Goal: Task Accomplishment & Management: Complete application form

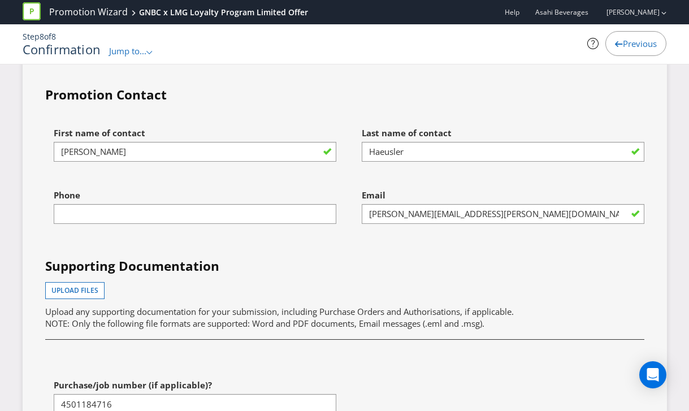
scroll to position [3664, 0]
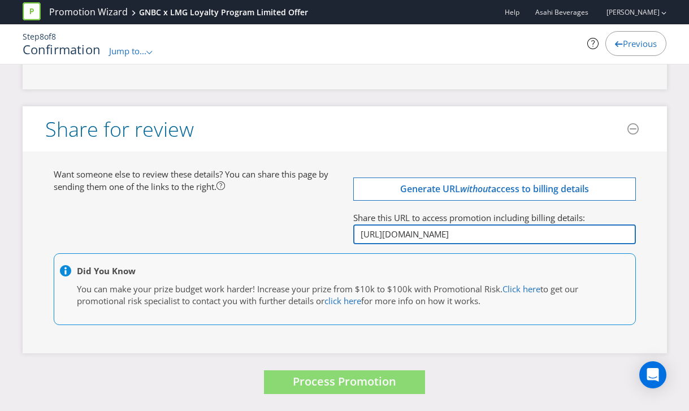
click at [450, 237] on input "[URL][DOMAIN_NAME]" at bounding box center [494, 234] width 283 height 20
click at [449, 237] on input "[URL][DOMAIN_NAME]" at bounding box center [494, 234] width 283 height 20
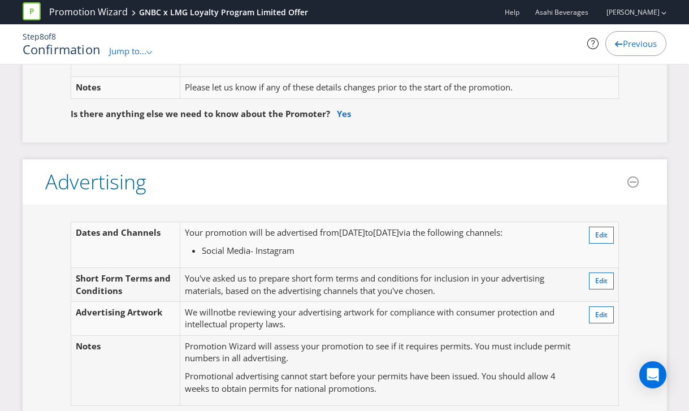
scroll to position [196, 0]
click at [610, 233] on button "Edit" at bounding box center [601, 234] width 25 height 17
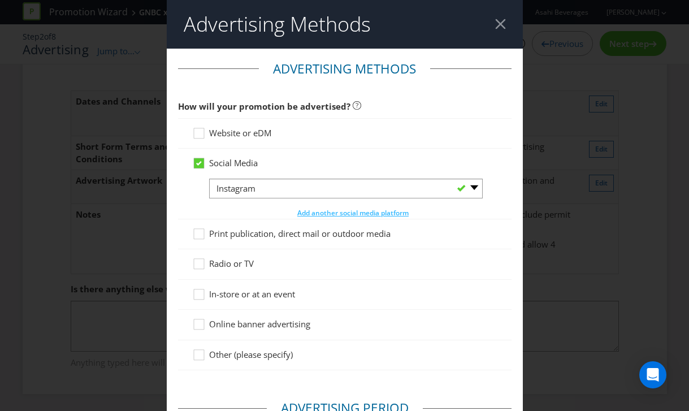
scroll to position [38, 0]
click at [329, 211] on span "Add another social media platform" at bounding box center [352, 213] width 111 height 10
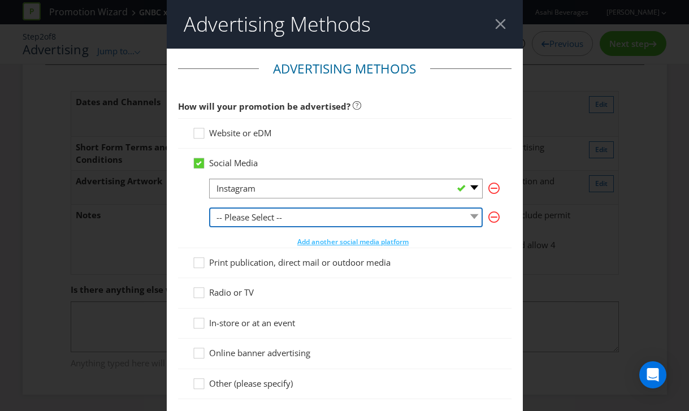
click at [269, 220] on select "-- Please Select -- Facebook X Instagram Snapchat LinkedIn Pinterest Tumblr You…" at bounding box center [346, 218] width 274 height 20
select select "FACEBOOK"
click at [209, 208] on select "-- Please Select -- Facebook X Instagram Snapchat LinkedIn Pinterest Tumblr You…" at bounding box center [346, 218] width 274 height 20
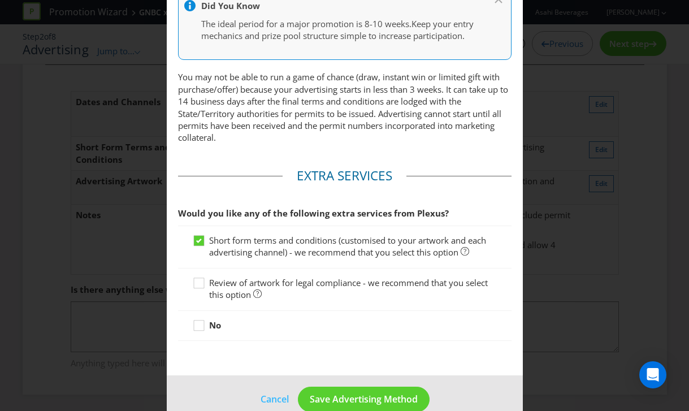
scroll to position [585, 0]
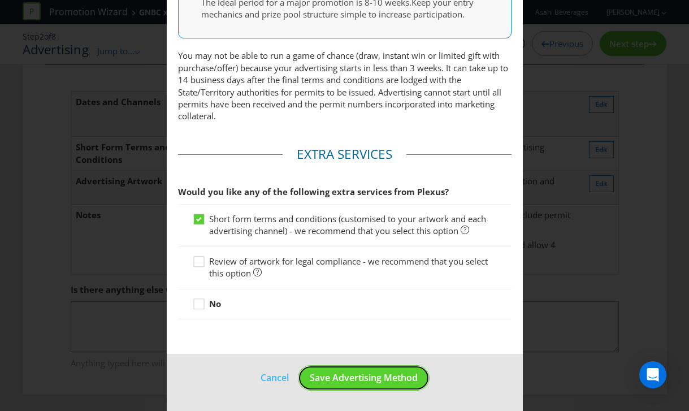
click at [356, 380] on span "Save Advertising Method" at bounding box center [364, 378] width 108 height 12
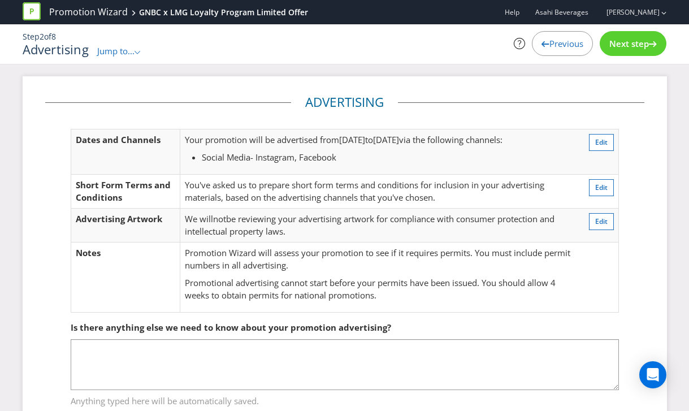
click at [632, 45] on span "Next step" at bounding box center [630, 43] width 40 height 11
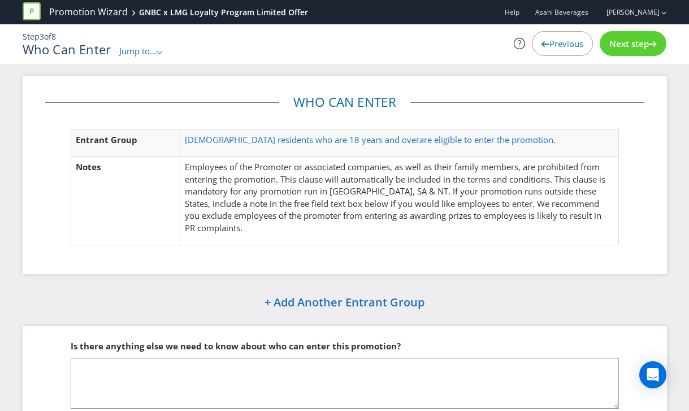
click at [632, 45] on span "Next step" at bounding box center [630, 43] width 40 height 11
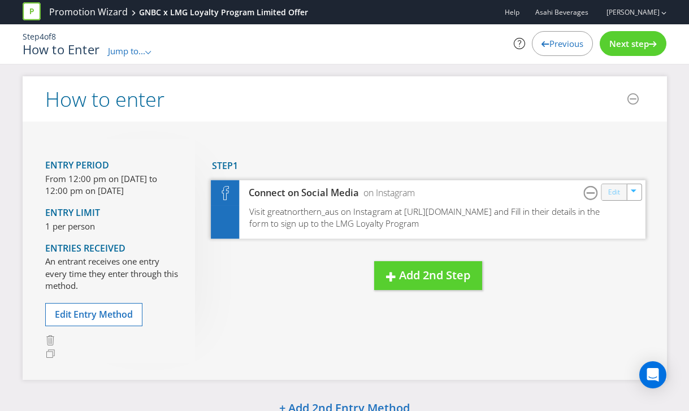
click at [616, 193] on link "Edit" at bounding box center [614, 191] width 12 height 13
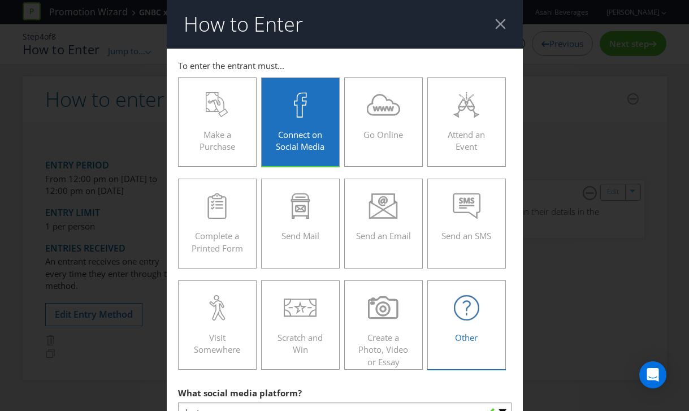
click at [459, 316] on icon at bounding box center [466, 307] width 25 height 25
click at [0, 0] on input "Other" at bounding box center [0, 0] width 0 height 0
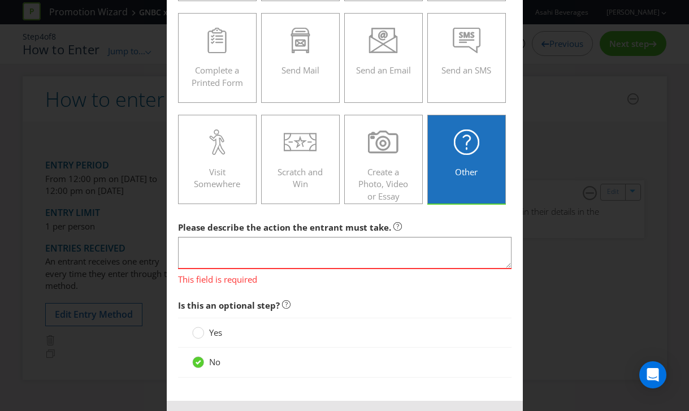
scroll to position [211, 0]
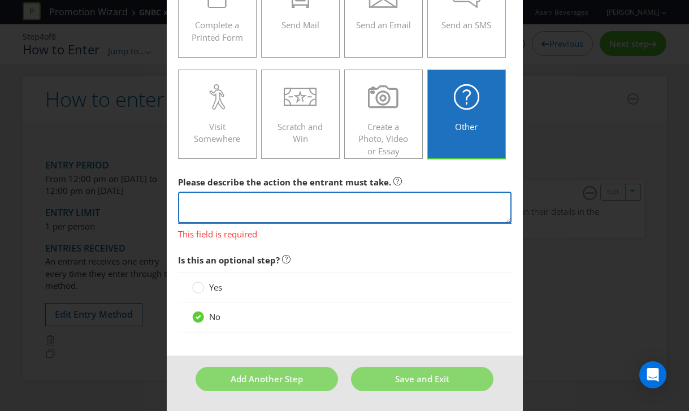
click at [218, 208] on textarea at bounding box center [345, 208] width 334 height 32
type textarea "User to"
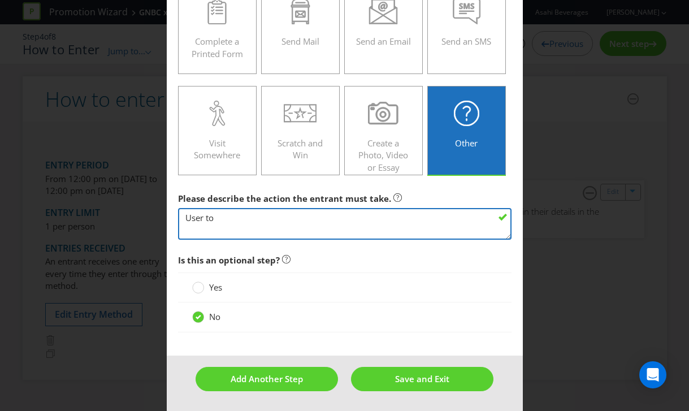
scroll to position [194, 0]
drag, startPoint x: 226, startPoint y: 222, endPoint x: 182, endPoint y: 219, distance: 44.2
click at [182, 219] on textarea "User to" at bounding box center [345, 225] width 334 height 32
paste textarea "Entry Setup: Revise URL, social activity will drive to the LMG loyalty signup p…"
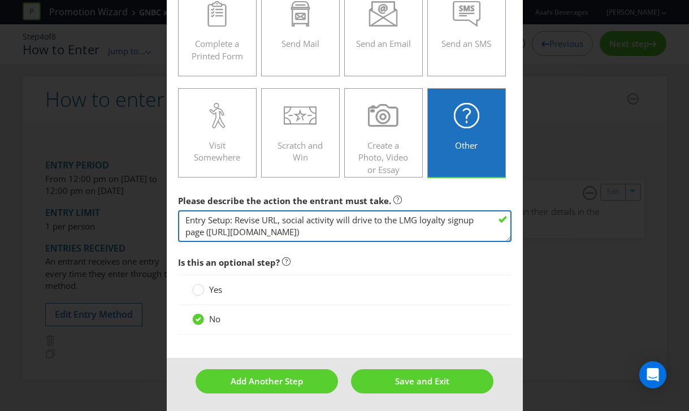
drag, startPoint x: 236, startPoint y: 218, endPoint x: 283, endPoint y: 218, distance: 46.9
click at [283, 218] on textarea "Entry Setup: Revise URL, social activity will drive to the LMG loyalty signup p…" at bounding box center [345, 226] width 334 height 32
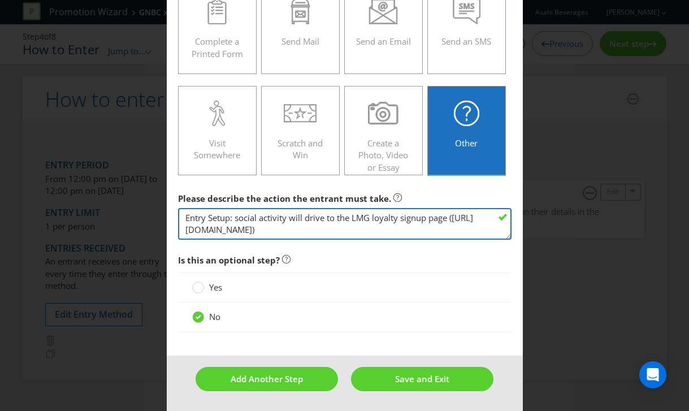
drag, startPoint x: 204, startPoint y: 219, endPoint x: 176, endPoint y: 218, distance: 28.3
click at [176, 218] on main "To enter the entrant must... Make a Purchase Connect on Social Media Go Online …" at bounding box center [345, 105] width 356 height 502
drag, startPoint x: 301, startPoint y: 219, endPoint x: 263, endPoint y: 219, distance: 38.5
click at [263, 219] on textarea "GNBC Social Post - social activity will drive to the LMG loyalty signup page ([…" at bounding box center [345, 224] width 334 height 32
click at [430, 219] on textarea "GNBC Social Post - will drive to the LMG loyalty signup page ([URL][DOMAIN_NAME…" at bounding box center [345, 224] width 334 height 32
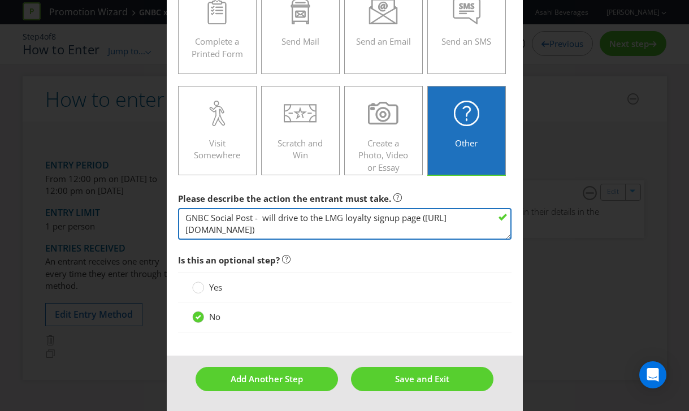
click at [395, 229] on textarea "GNBC Social Post - will drive to the LMG loyalty signup page ([URL][DOMAIN_NAME…" at bounding box center [345, 224] width 334 height 32
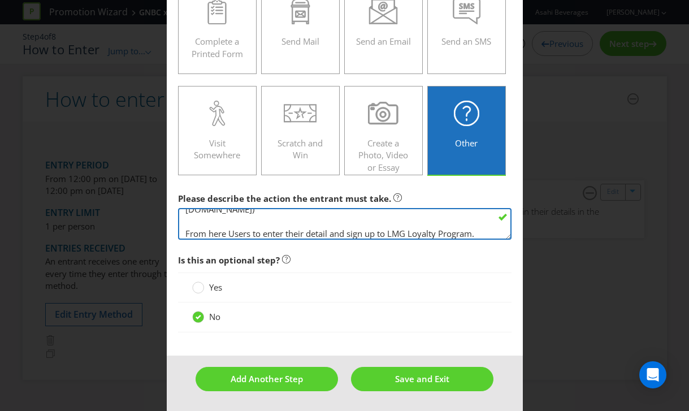
scroll to position [24, 0]
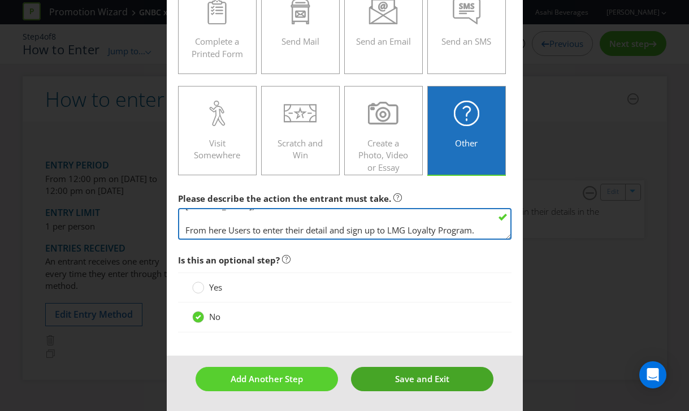
type textarea "GNBC Social Post - will drive to the LMG loyalty signup page ([URL][DOMAIN_NAME…"
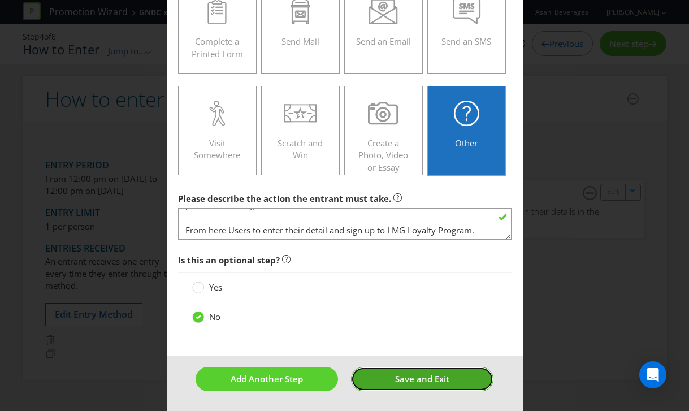
click at [454, 381] on button "Save and Exit" at bounding box center [422, 379] width 142 height 24
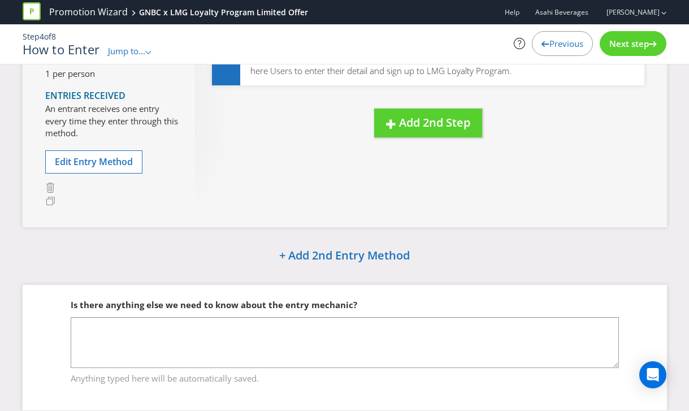
scroll to position [182, 0]
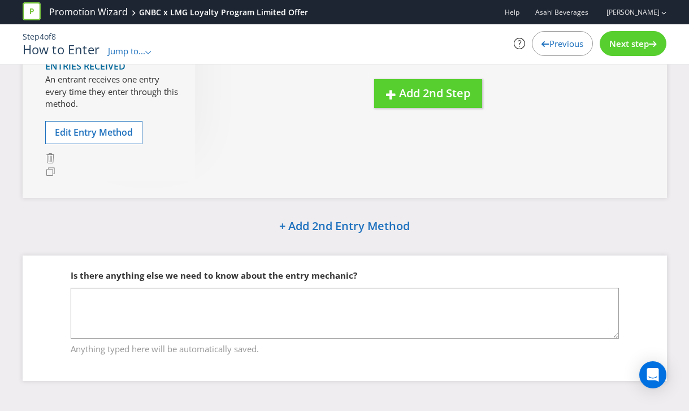
click at [612, 47] on span "Next step" at bounding box center [630, 43] width 40 height 11
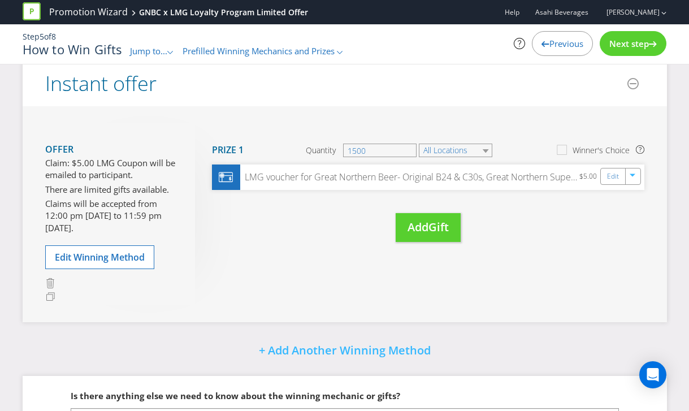
scroll to position [178, 0]
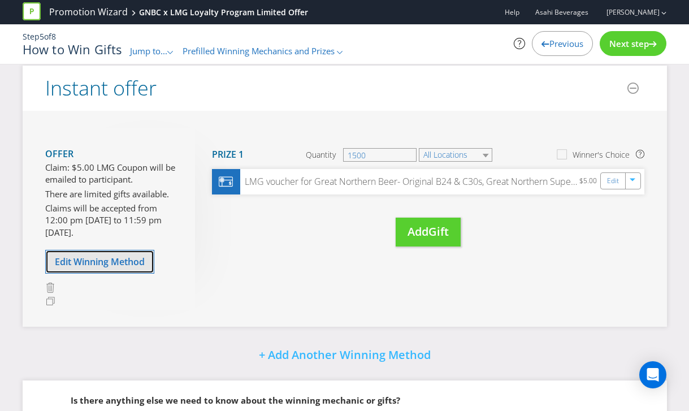
click at [106, 264] on span "Edit Winning Method" at bounding box center [100, 262] width 90 height 12
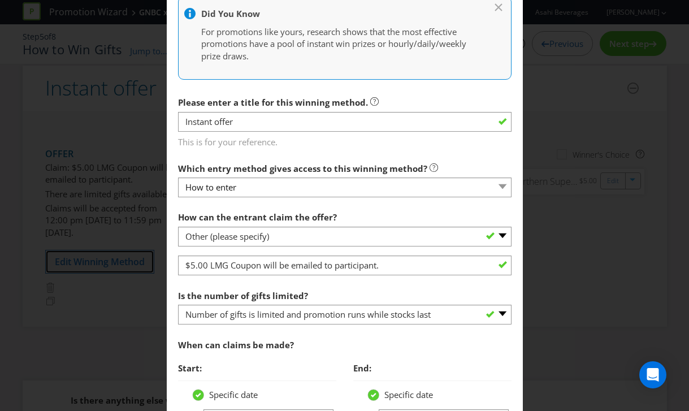
scroll to position [292, 0]
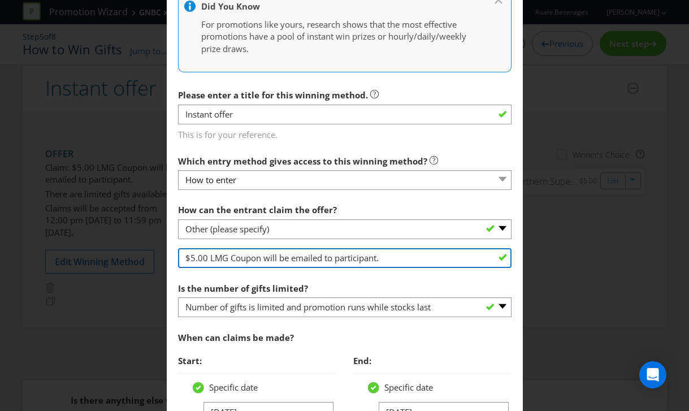
click at [291, 253] on input "$5.00 LMG Coupon will be emailed to participant." at bounding box center [345, 258] width 334 height 20
drag, startPoint x: 400, startPoint y: 260, endPoint x: 277, endPoint y: 260, distance: 123.3
click at [277, 260] on input "$5.00 LMG Coupon will be emailed to participant." at bounding box center [345, 258] width 334 height 20
paste input ""Automatically applied to the Rewards Account""
click at [283, 258] on input "$5.00 LMG Coupon will "Automatically applied to the Rewards Account"" at bounding box center [345, 258] width 334 height 20
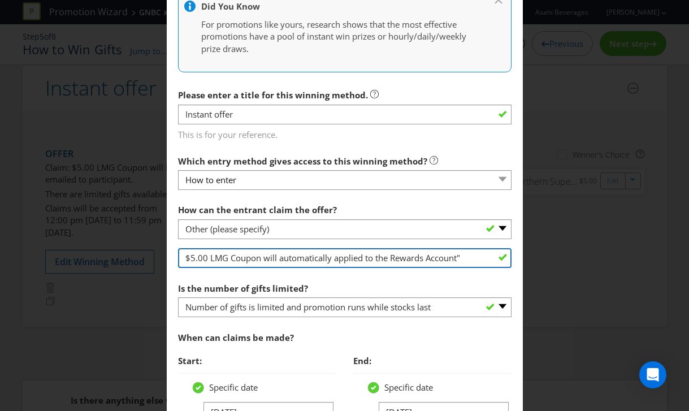
click at [463, 257] on input "$5.00 LMG Coupon will automatically applied to the Rewards Account"" at bounding box center [345, 258] width 334 height 20
click at [428, 257] on input "$5.00 LMG Coupon will automatically applied to the Rewards Account" at bounding box center [345, 258] width 334 height 20
click at [341, 256] on input "$5.00 LMG Coupon will automatically applied to the Rewards LMG Account" at bounding box center [345, 258] width 334 height 20
click at [340, 256] on input "$5.00 LMG Coupon will automatically applied to the Rewards LMG Account" at bounding box center [345, 258] width 334 height 20
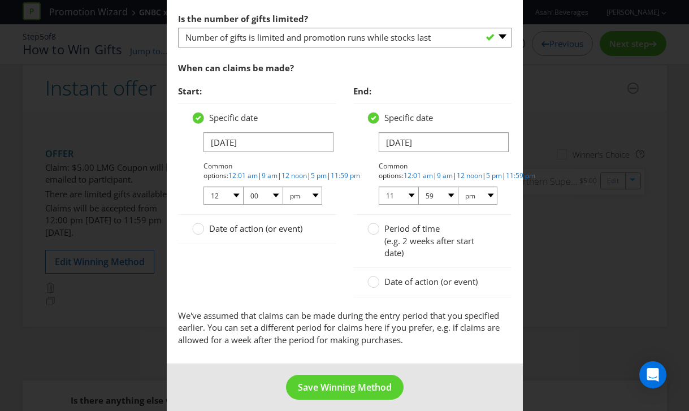
scroll to position [571, 0]
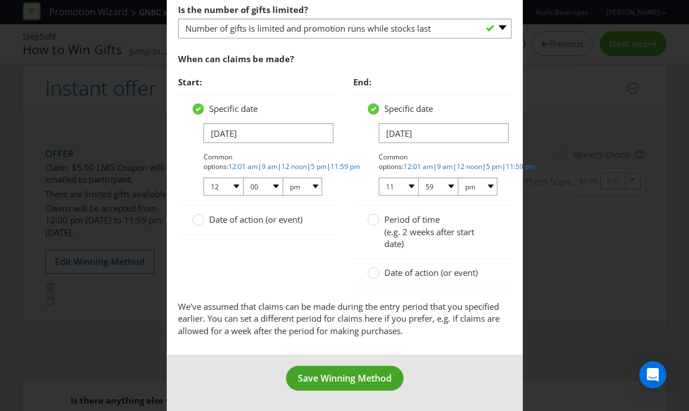
type input "$5.00 LMG Coupon will automatically applied to the Rewards LMG Account"
click at [325, 376] on span "Save Winning Method" at bounding box center [345, 378] width 94 height 12
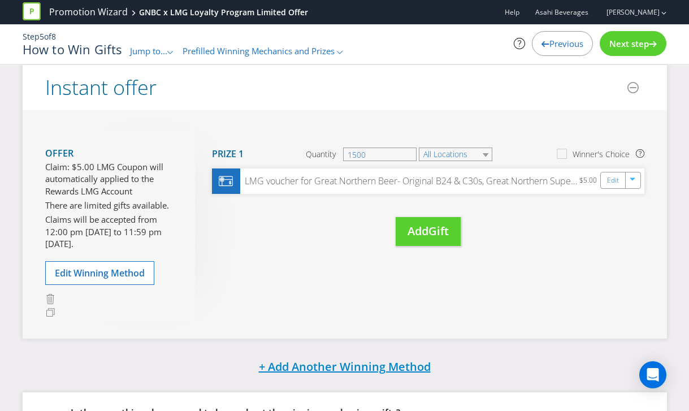
scroll to position [301, 0]
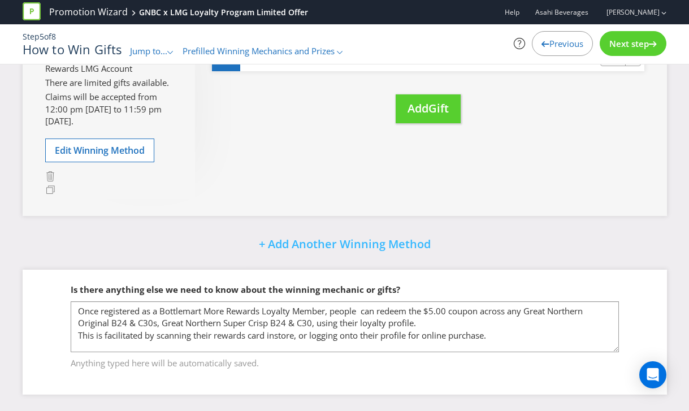
click at [627, 46] on span "Next step" at bounding box center [630, 43] width 40 height 11
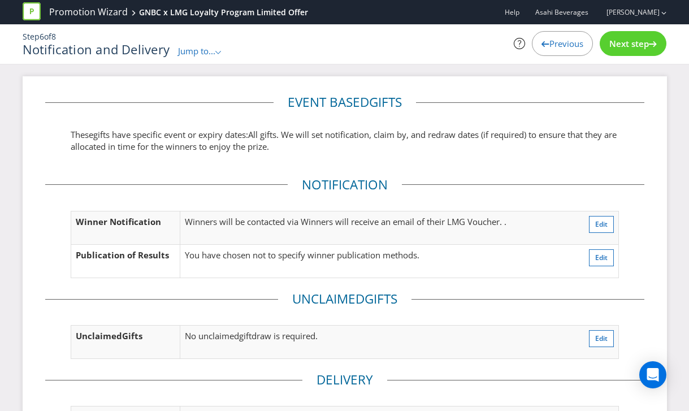
scroll to position [166, 0]
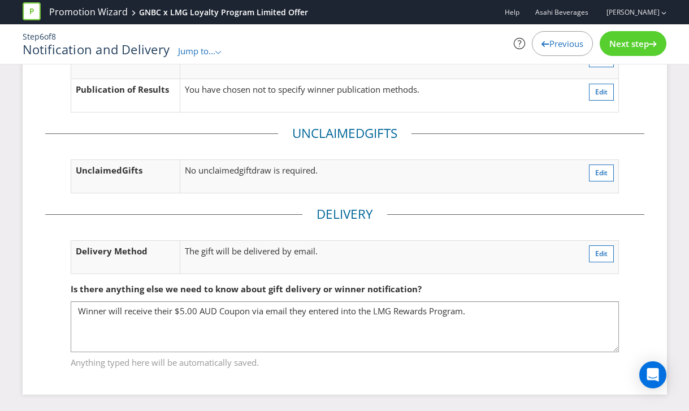
click at [617, 49] on div "Next step" at bounding box center [633, 43] width 67 height 25
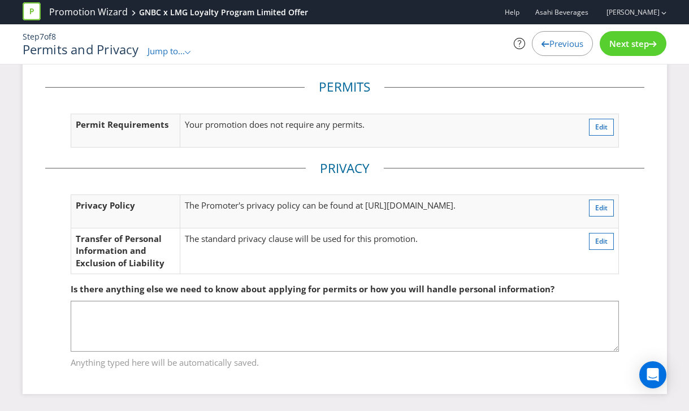
scroll to position [15, 0]
click at [619, 36] on div "Next step" at bounding box center [633, 43] width 67 height 25
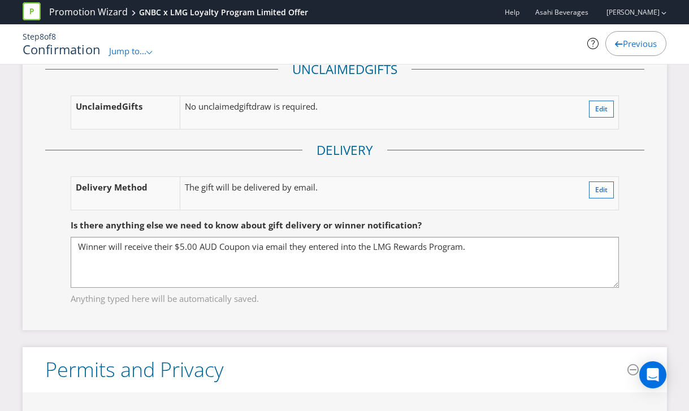
scroll to position [1884, 0]
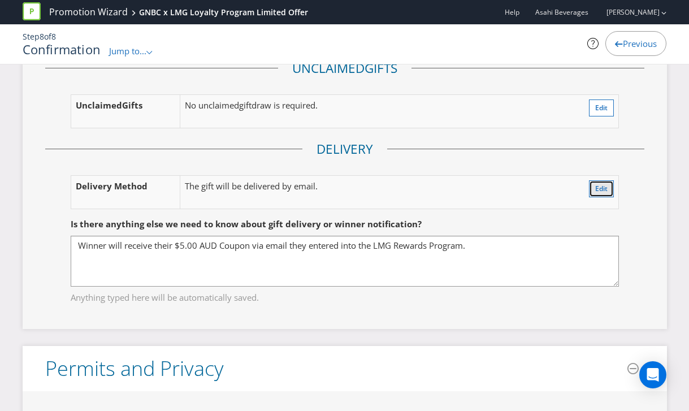
click at [599, 193] on span "Edit" at bounding box center [601, 189] width 12 height 10
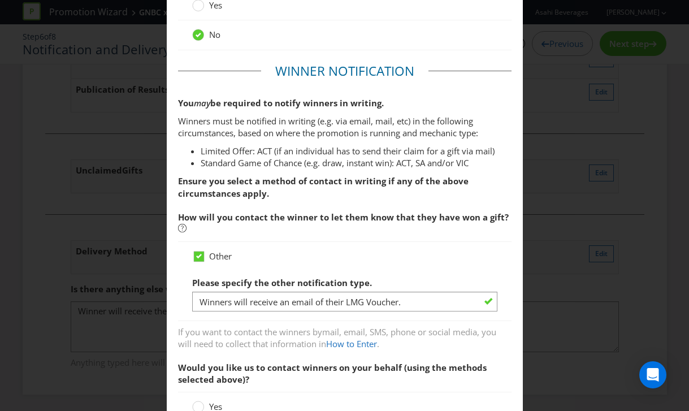
scroll to position [164, 0]
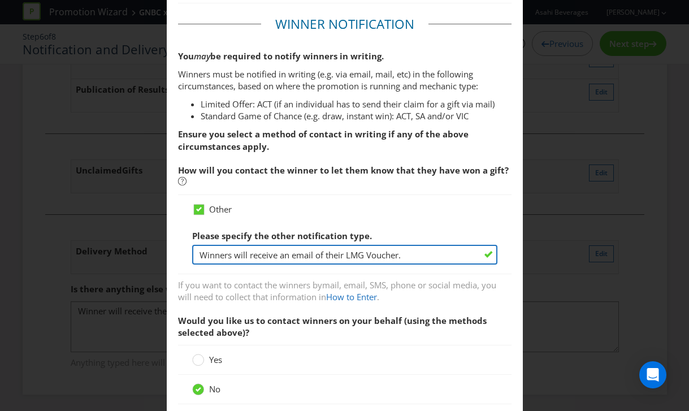
drag, startPoint x: 394, startPoint y: 253, endPoint x: 198, endPoint y: 252, distance: 196.2
click at [198, 252] on input "Winners will receive an email of their LMG Voucher." at bounding box center [344, 255] width 305 height 20
paste input "Automatically applied to users more rewards loyalty program""
click at [200, 257] on input "Automatically applied to users more rewards loyalty program"" at bounding box center [344, 255] width 305 height 20
click at [308, 257] on input "Voucher will automatically applied to users more rewards loyalty program"" at bounding box center [344, 255] width 305 height 20
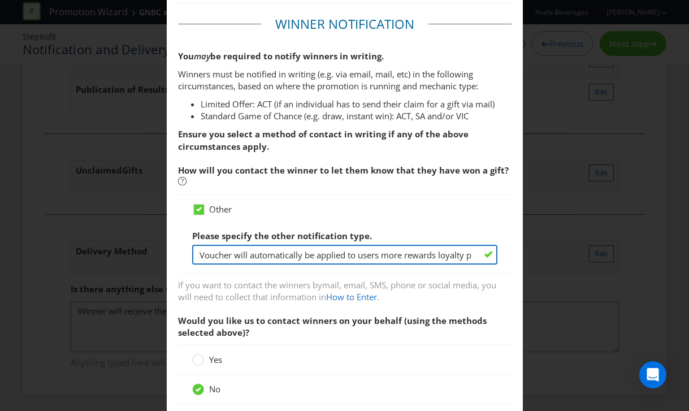
scroll to position [0, 34]
drag, startPoint x: 409, startPoint y: 257, endPoint x: 475, endPoint y: 256, distance: 65.6
click at [504, 255] on div "Other Please specify the other notification type. Voucher will automatically be…" at bounding box center [345, 235] width 334 height 80
click at [370, 256] on input "Voucher will automatically be applied to users more rewards loyalty program"" at bounding box center [344, 255] width 305 height 20
click at [405, 257] on input "Voucher will automatically be applied to users more rewards loyalty program"" at bounding box center [344, 255] width 305 height 20
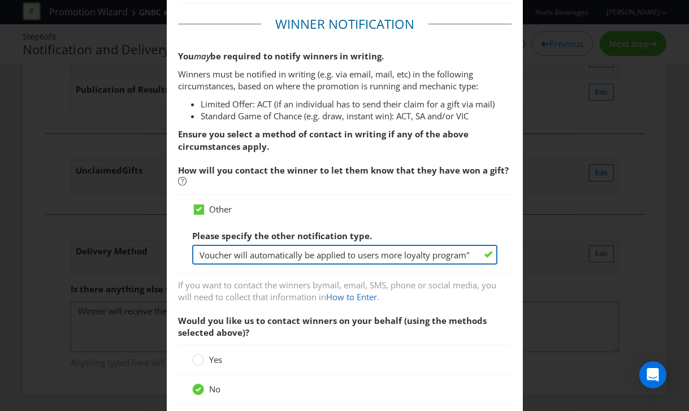
scroll to position [0, 0]
click at [470, 253] on input "Voucher will automatically be applied to users LMG loyalty program"" at bounding box center [344, 255] width 305 height 20
click at [471, 255] on input "Voucher will automatically be applied to users LMG loyalty program" at bounding box center [344, 255] width 305 height 20
drag, startPoint x: 473, startPoint y: 255, endPoint x: 407, endPoint y: 255, distance: 65.6
click at [407, 255] on input "Voucher will automatically be applied to users LMG loyalty program" at bounding box center [344, 255] width 305 height 20
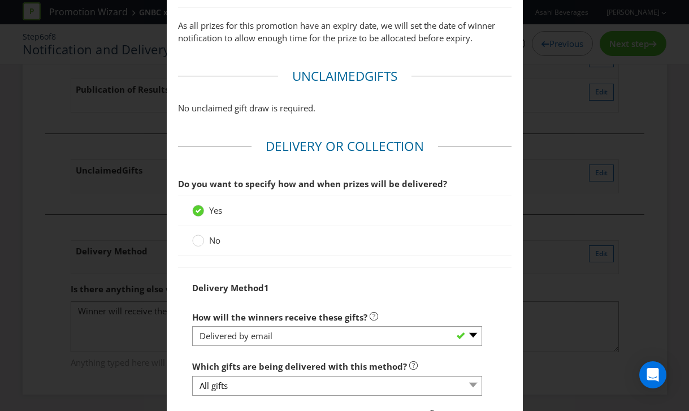
scroll to position [699, 0]
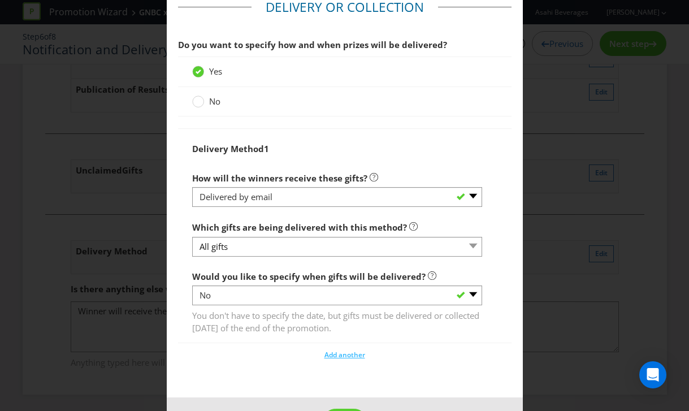
type input "Voucher will automatically be applied to users LMG Account."
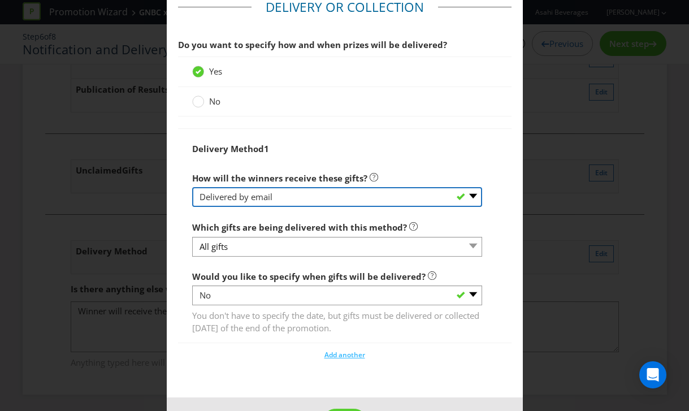
click at [253, 191] on select "-- Please select -- Delivered by mail Delivered by email Delivered in-person Co…" at bounding box center [337, 197] width 290 height 20
select select "OTHER"
click at [192, 187] on select "-- Please select -- Delivered by mail Delivered by email Delivered in-person Co…" at bounding box center [337, 197] width 290 height 20
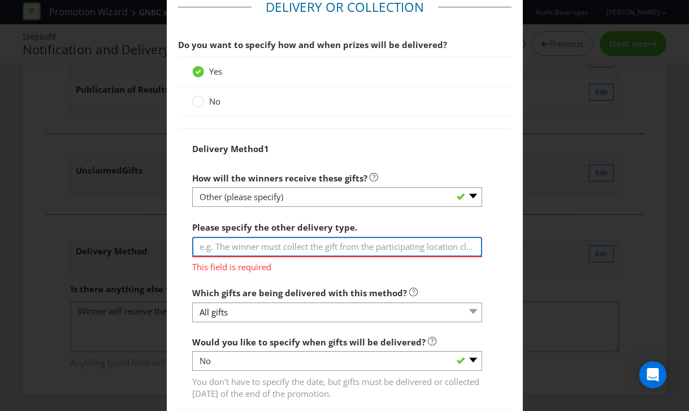
click at [231, 246] on input "text" at bounding box center [337, 247] width 290 height 20
click at [258, 245] on input "text" at bounding box center [337, 247] width 290 height 20
paste input "Automatically applied to the Rewards Account""
click at [198, 245] on input "Automatically applied to the Rewards Account"" at bounding box center [337, 247] width 290 height 20
click at [304, 248] on input "Voucher will automatically applied to the Rewards Account"" at bounding box center [337, 247] width 290 height 20
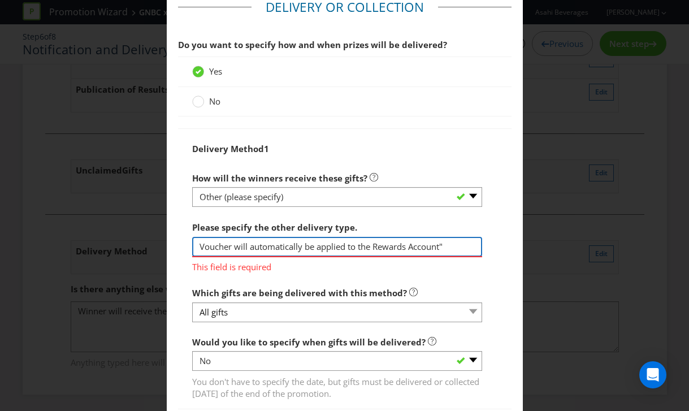
click at [375, 248] on input "Voucher will automatically be applied to the Rewards Account"" at bounding box center [337, 247] width 290 height 20
click at [468, 244] on input "Voucher will automatically be applied to the LMG Rewards Account"" at bounding box center [337, 247] width 290 height 20
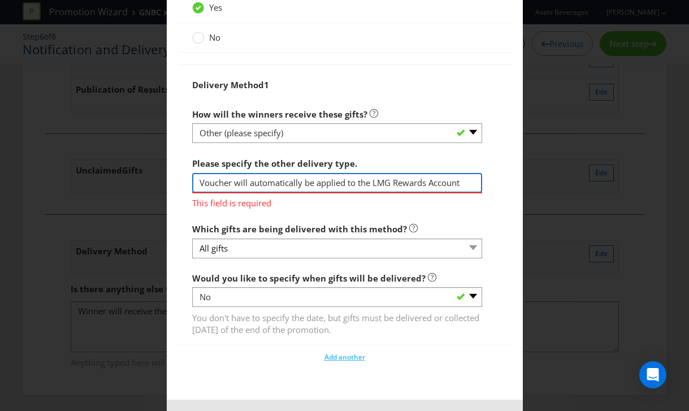
scroll to position [809, 0]
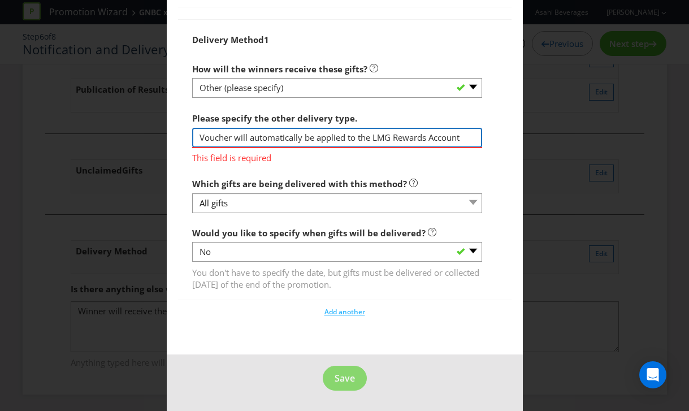
type input "Voucher will automatically be applied to the LMG Rewards Account"
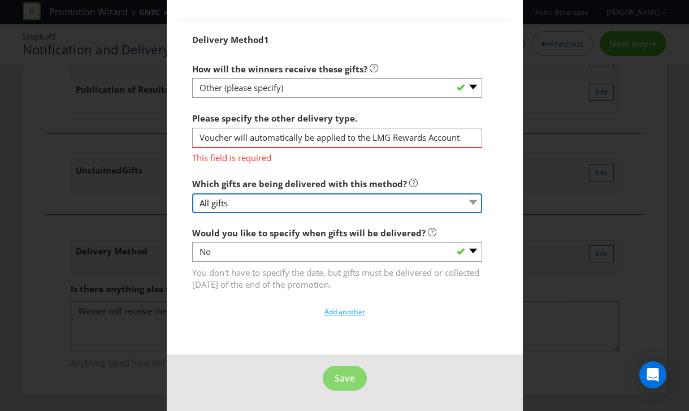
scroll to position [792, 0]
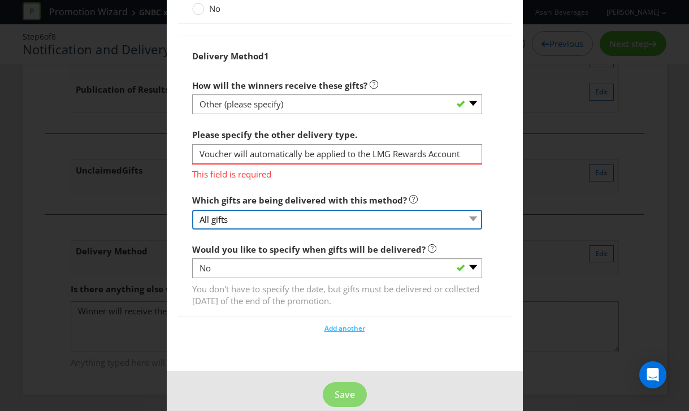
click at [258, 210] on select "All gifts" at bounding box center [337, 220] width 290 height 20
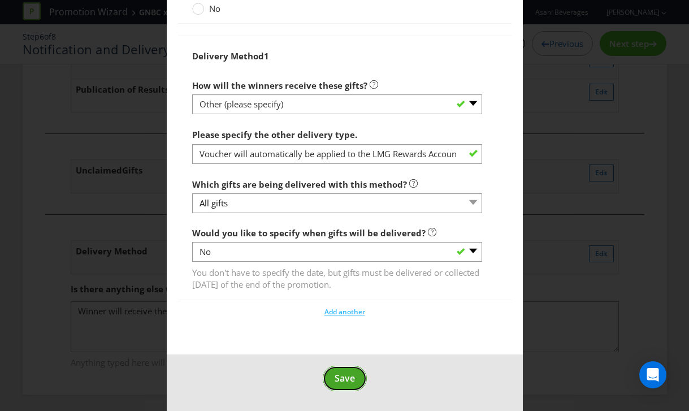
click at [344, 377] on span "Save" at bounding box center [345, 378] width 20 height 12
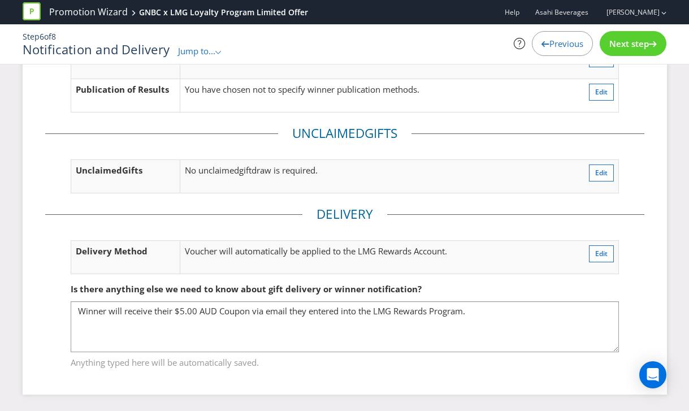
click at [628, 41] on span "Next step" at bounding box center [630, 43] width 40 height 11
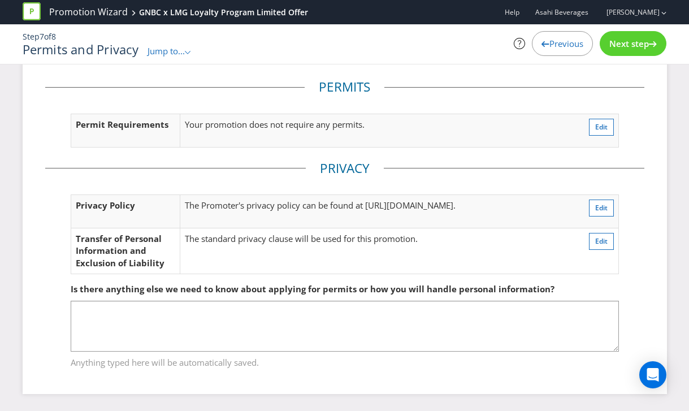
scroll to position [15, 0]
click at [662, 36] on div "Next step" at bounding box center [633, 43] width 67 height 25
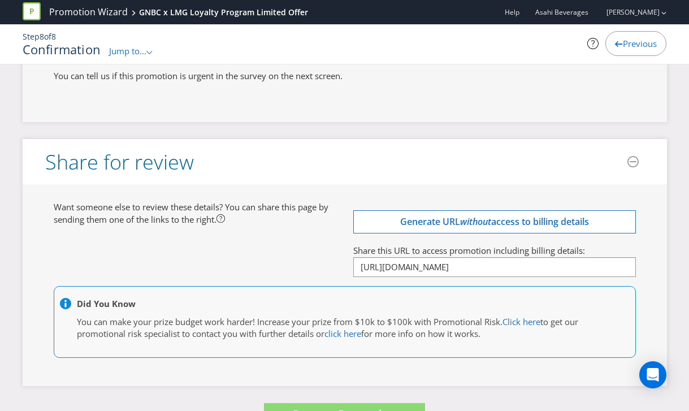
scroll to position [3676, 0]
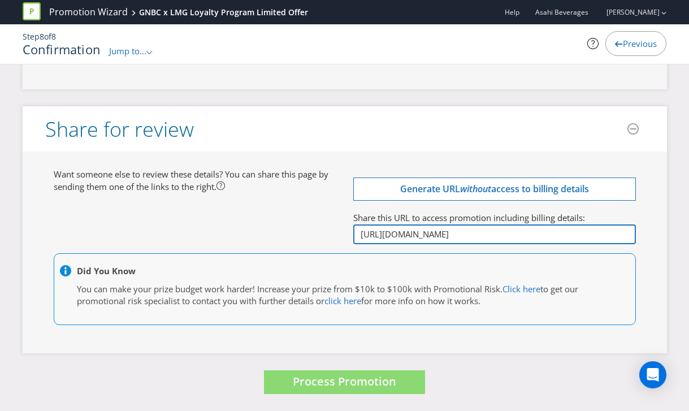
click at [455, 234] on input "[URL][DOMAIN_NAME]" at bounding box center [494, 234] width 283 height 20
